Goal: Find contact information: Find contact information

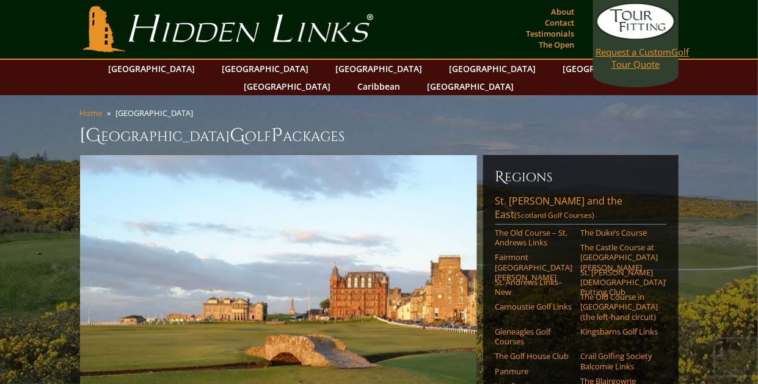
click at [620, 53] on span "Request a Custom" at bounding box center [634, 52] width 76 height 12
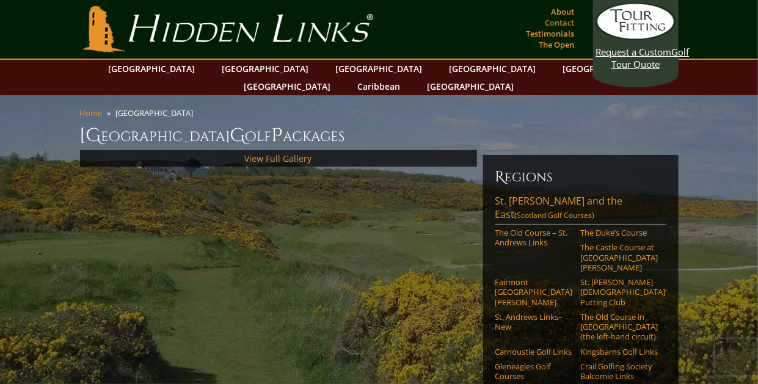
click at [567, 23] on link "Contact" at bounding box center [559, 22] width 35 height 17
